Goal: Task Accomplishment & Management: Use online tool/utility

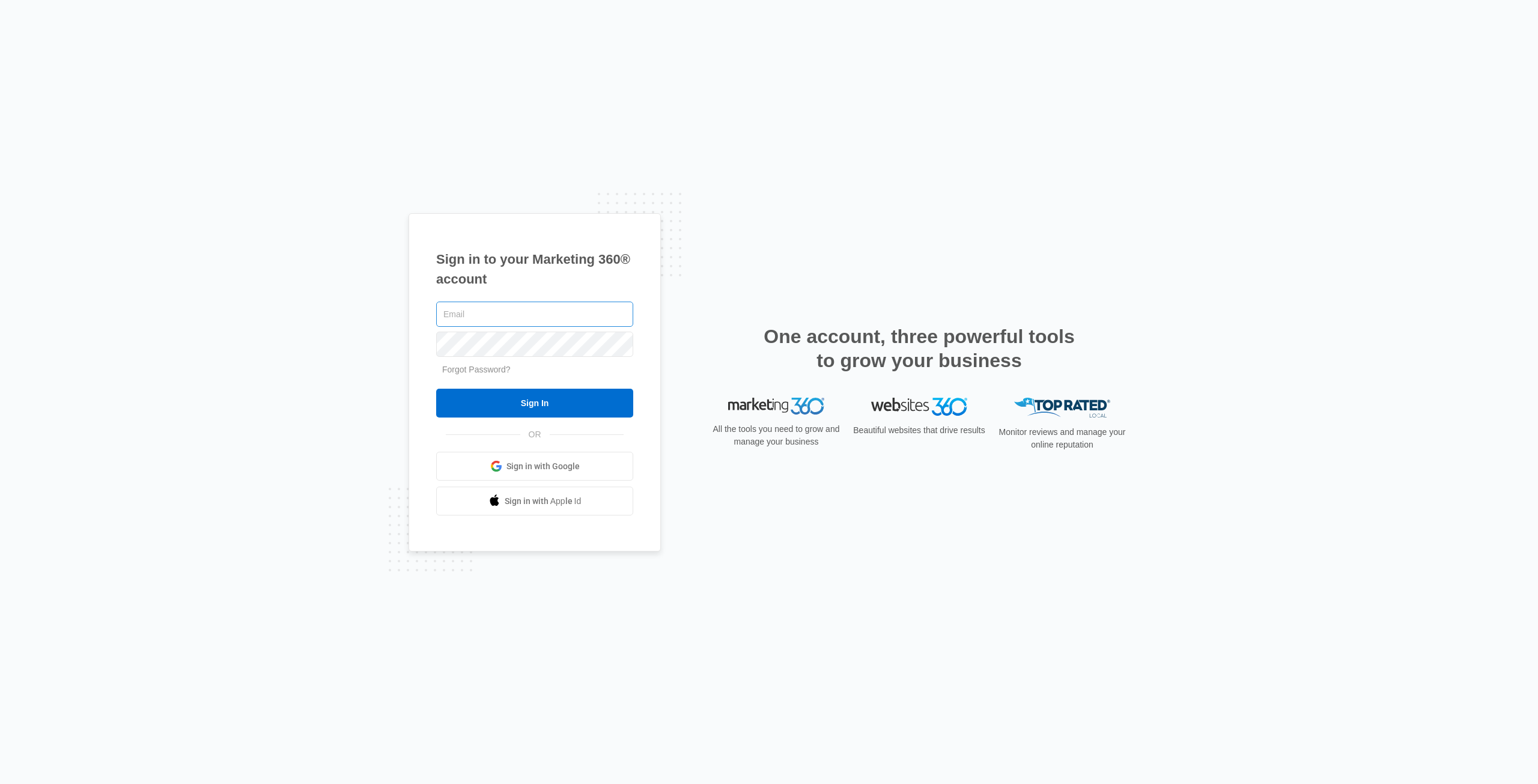
click at [473, 305] on input "text" at bounding box center [535, 314] width 197 height 25
type input "[PERSON_NAME][EMAIL_ADDRESS][DOMAIN_NAME]"
click at [506, 312] on input "[PERSON_NAME][EMAIL_ADDRESS][DOMAIN_NAME]" at bounding box center [535, 314] width 197 height 25
click at [436, 388] on input "Sign In" at bounding box center [535, 403] width 197 height 29
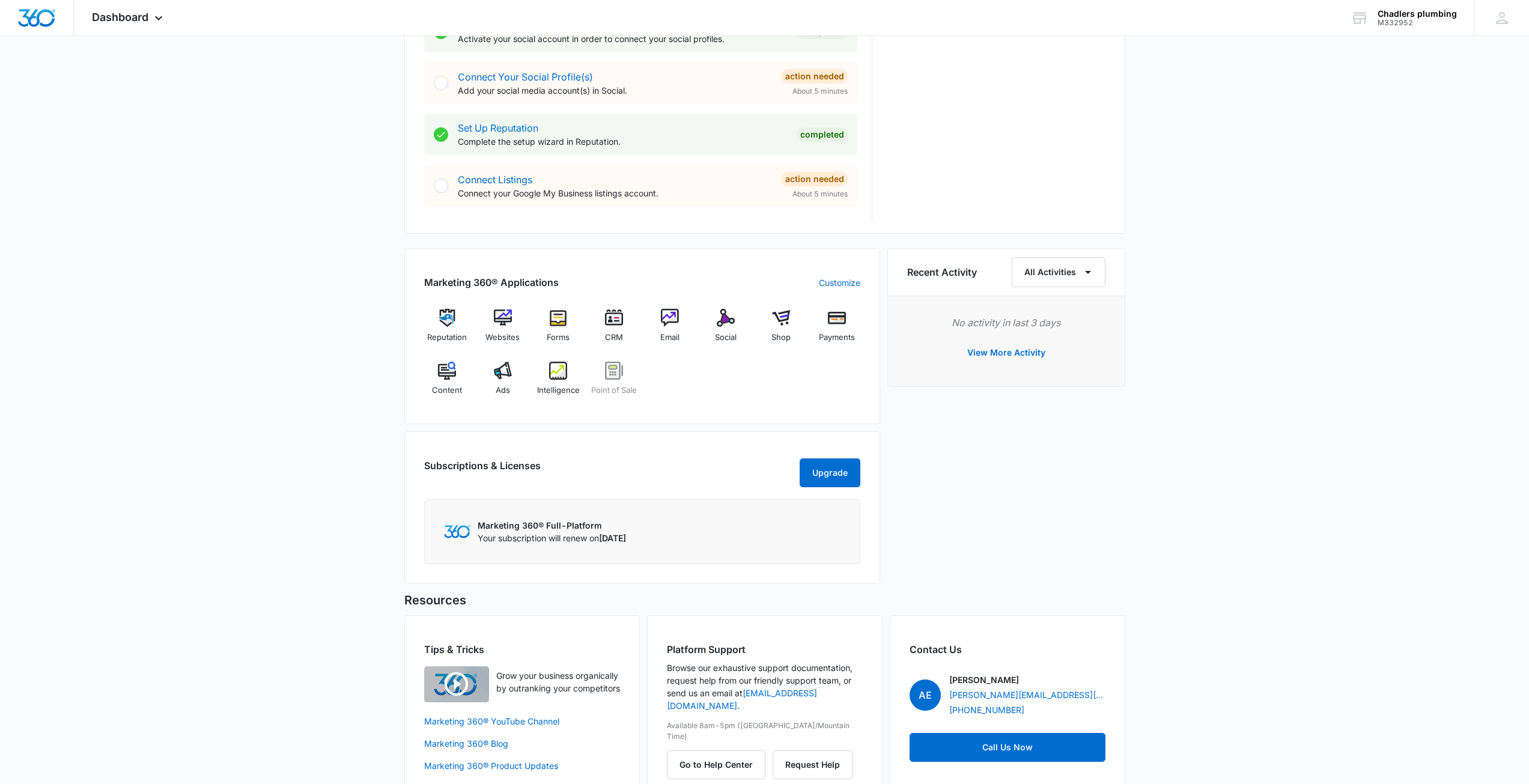
scroll to position [540, 0]
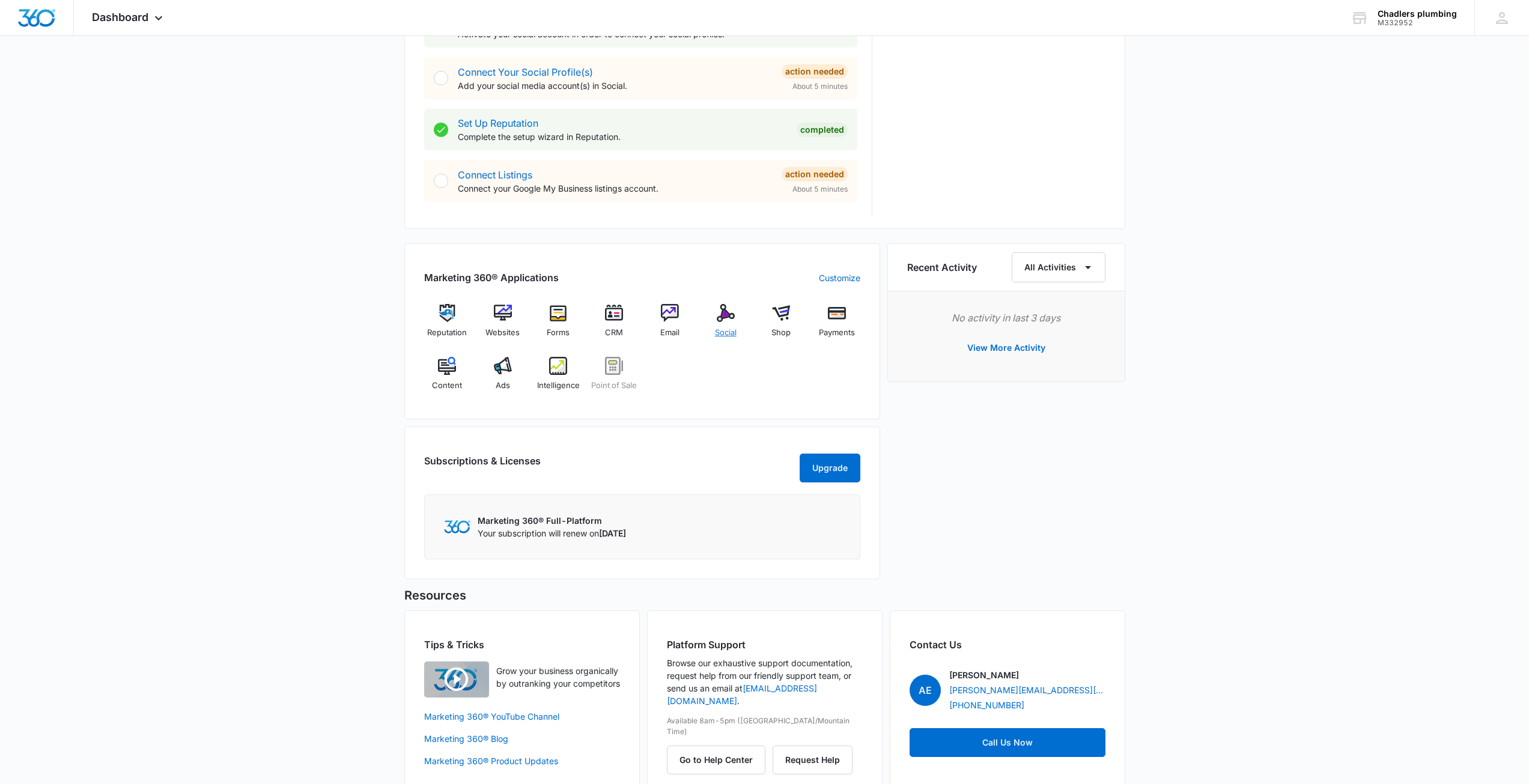
click at [721, 329] on span "Social" at bounding box center [726, 333] width 22 height 12
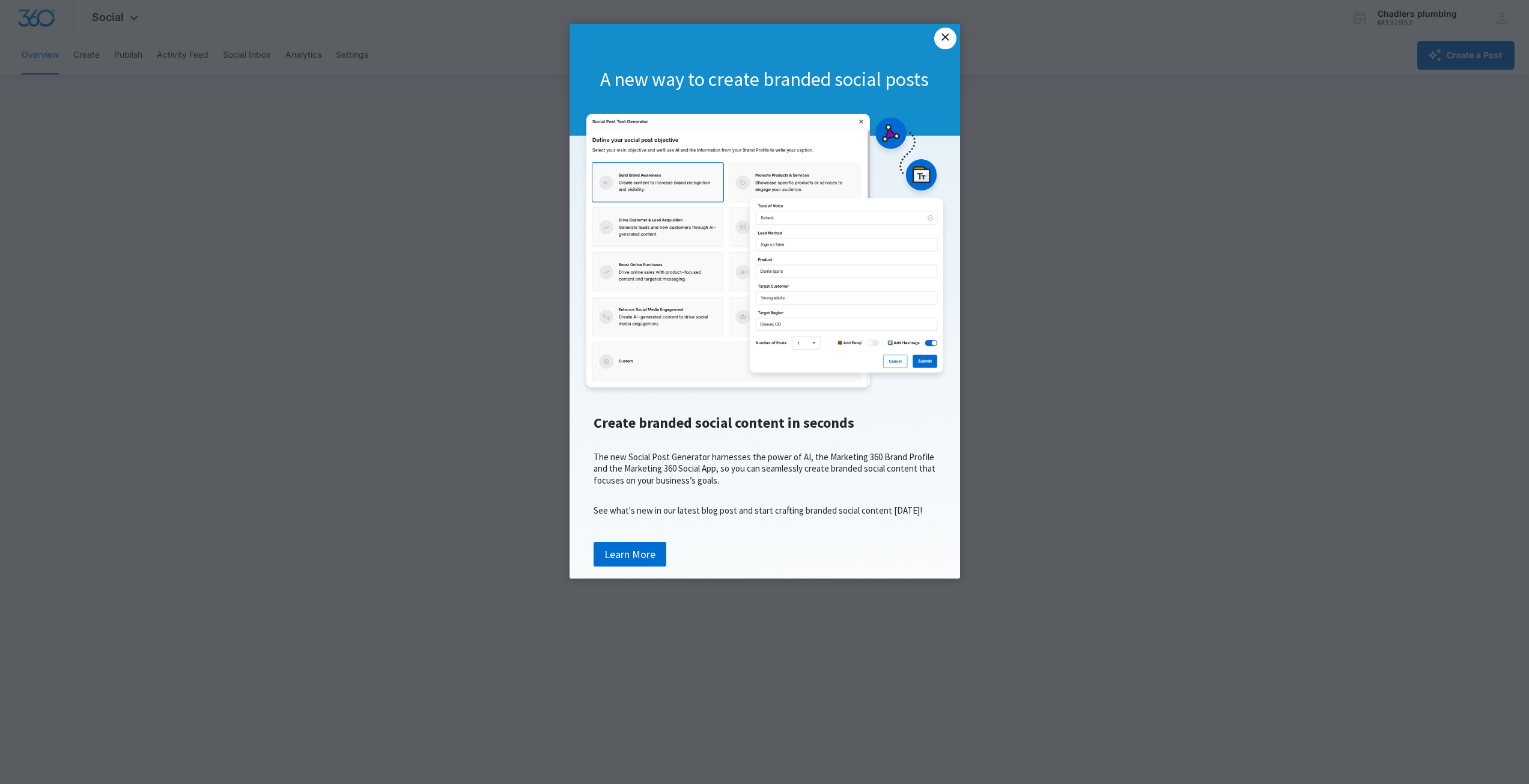
click at [943, 34] on link "×" at bounding box center [945, 38] width 22 height 22
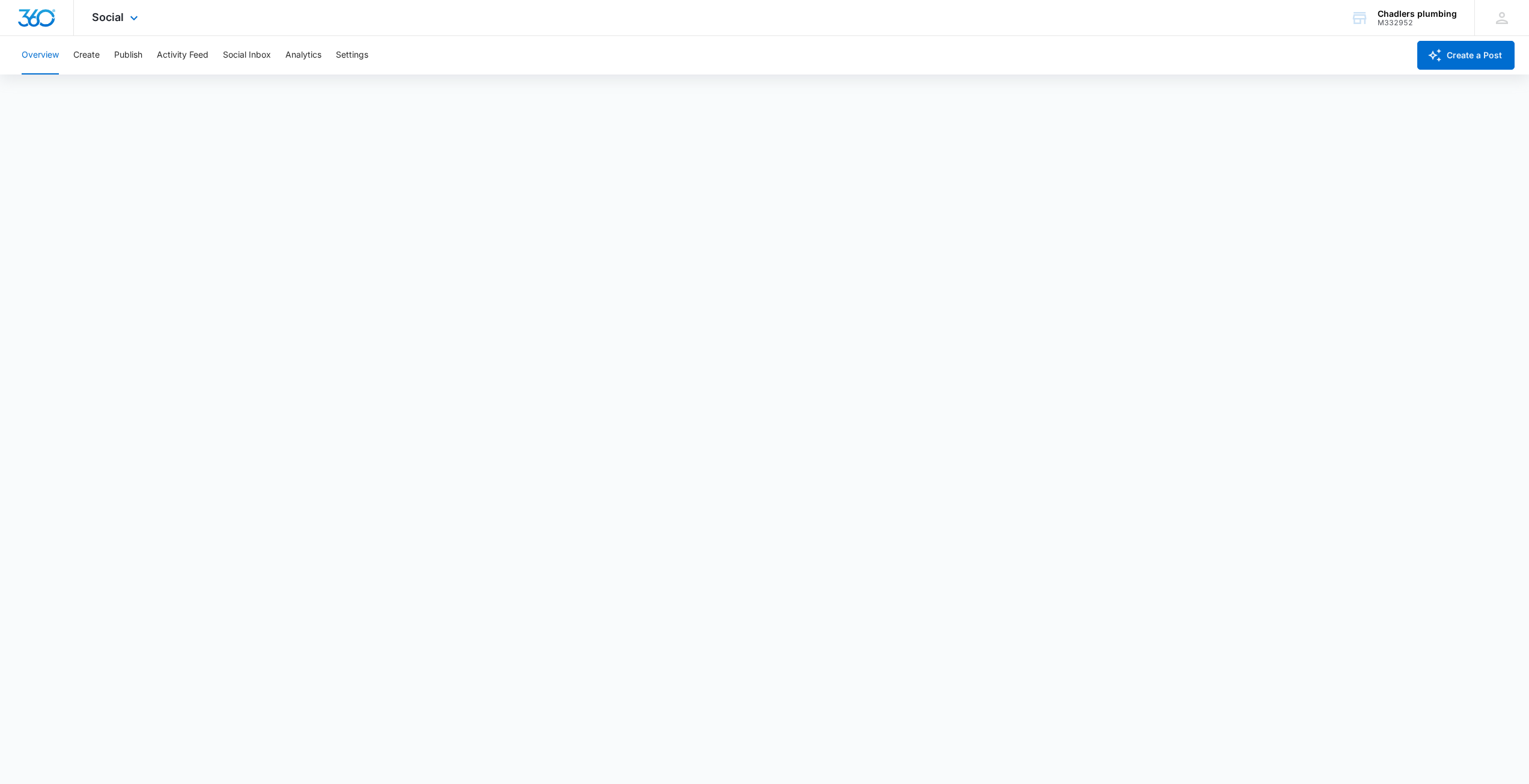
click at [27, 16] on img "Dashboard" at bounding box center [36, 18] width 38 height 18
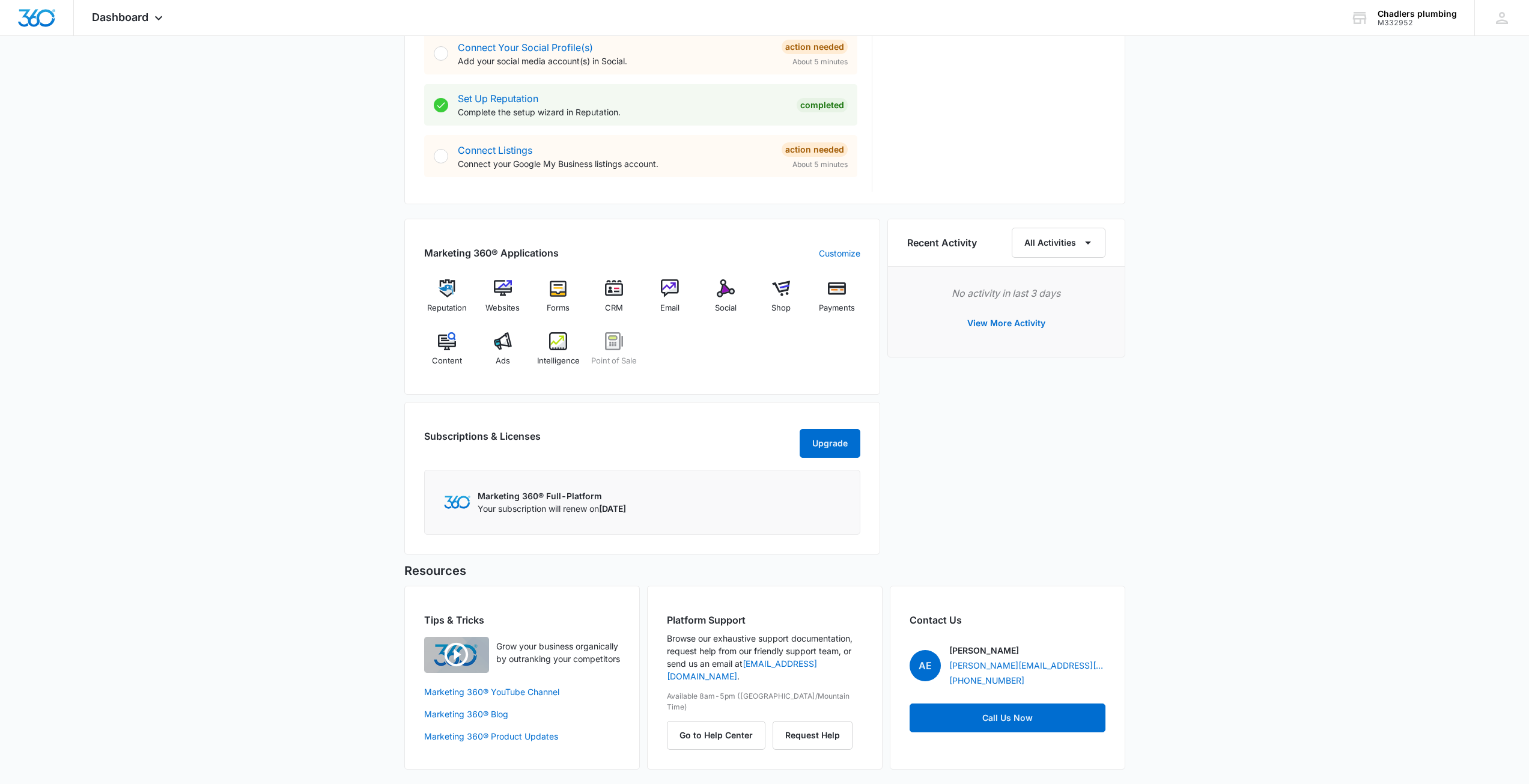
scroll to position [577, 0]
click at [730, 290] on div "Social" at bounding box center [725, 301] width 47 height 43
click at [442, 355] on span "Content" at bounding box center [447, 361] width 30 height 12
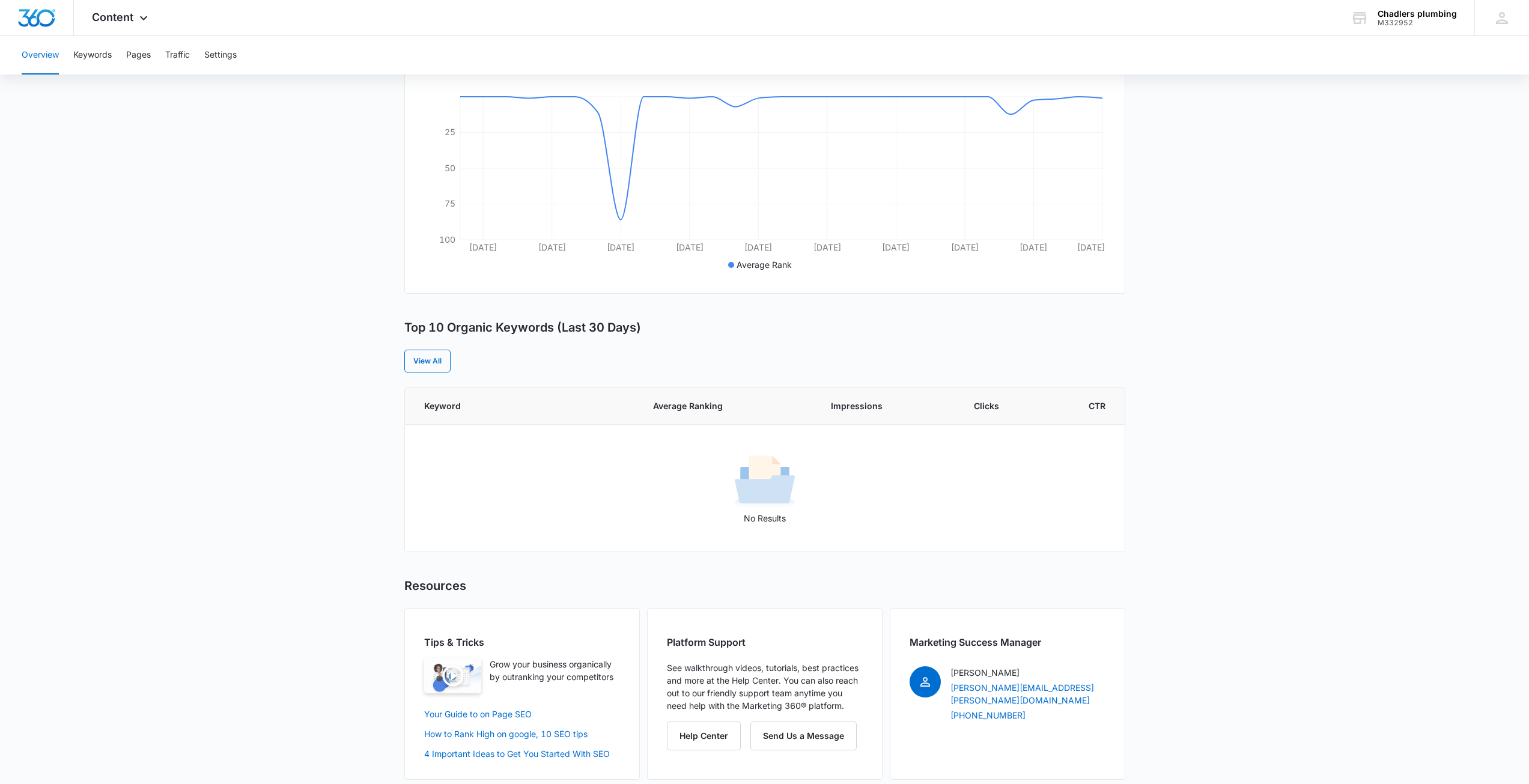
scroll to position [240, 0]
click at [430, 349] on link "View All" at bounding box center [427, 358] width 47 height 23
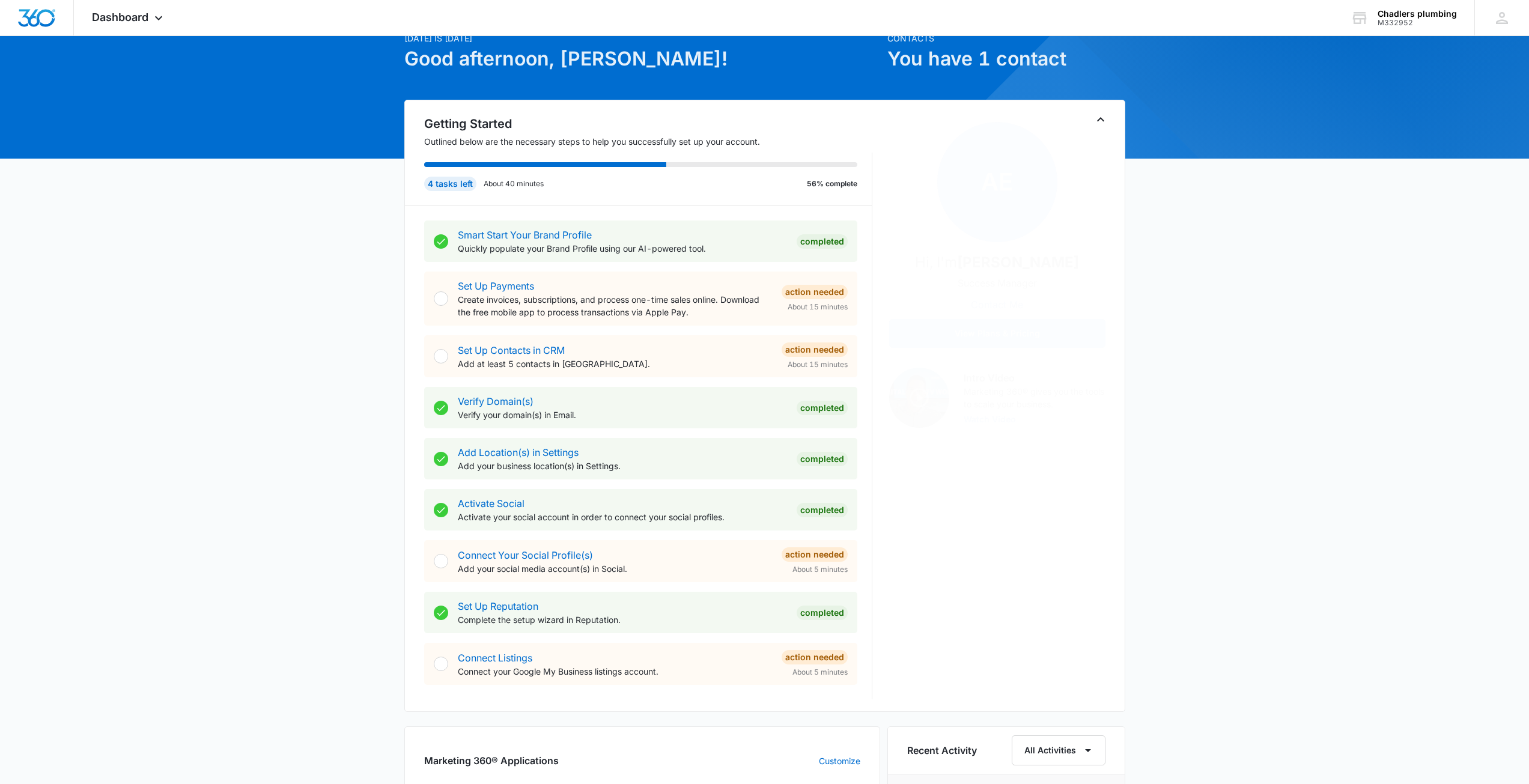
scroll to position [36, 0]
